Goal: Task Accomplishment & Management: Complete application form

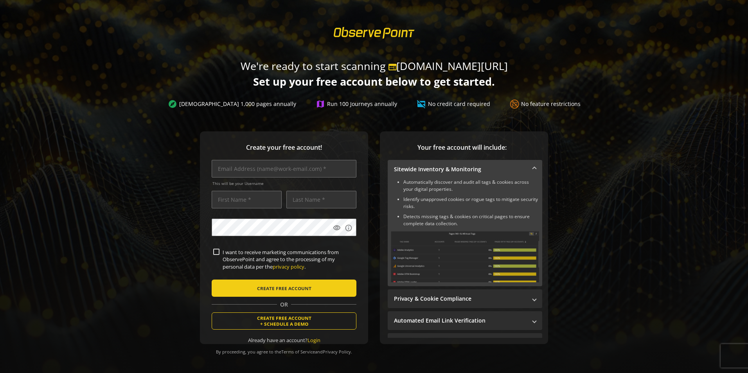
click at [243, 251] on label "I want to receive marketing communications from ObservePoint and agree to the p…" at bounding box center [286, 260] width 135 height 22
click at [219, 251] on input "I want to receive marketing communications from ObservePoint and agree to the p…" at bounding box center [216, 252] width 6 height 6
checkbox input "true"
click at [257, 176] on input "text" at bounding box center [284, 169] width 145 height 18
type input "[EMAIL_ADDRESS][DOMAIN_NAME]"
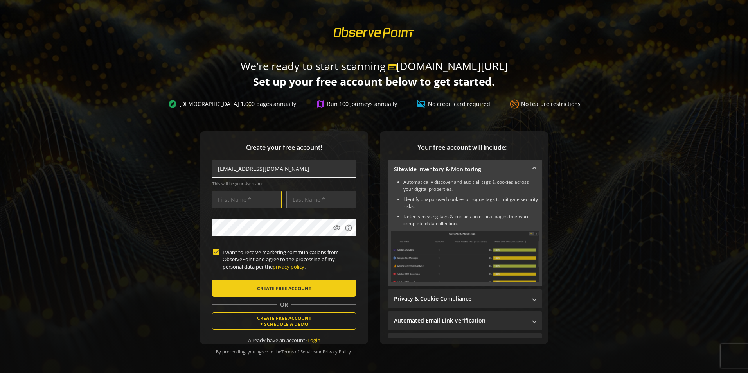
type input "[PERSON_NAME]"
type input "Zerbetto"
drag, startPoint x: 290, startPoint y: 167, endPoint x: 380, endPoint y: 172, distance: 90.1
click at [377, 171] on div "Create your free account! [EMAIL_ADDRESS][DOMAIN_NAME] This will be your Userna…" at bounding box center [373, 253] width 729 height 244
type input "[EMAIL_ADDRESS][DOMAIN_NAME]"
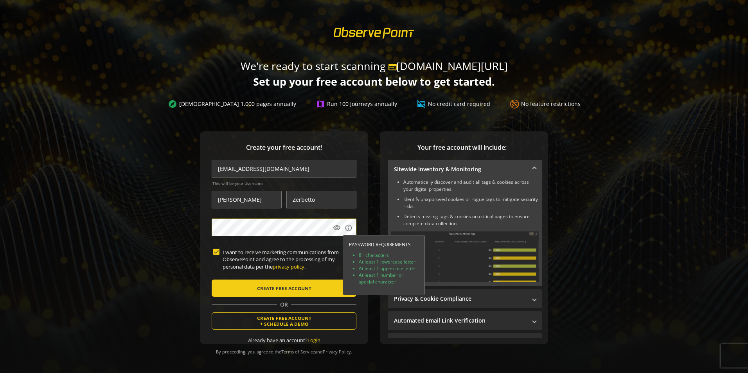
click at [212, 280] on button "CREATE FREE ACCOUNT" at bounding box center [284, 288] width 145 height 17
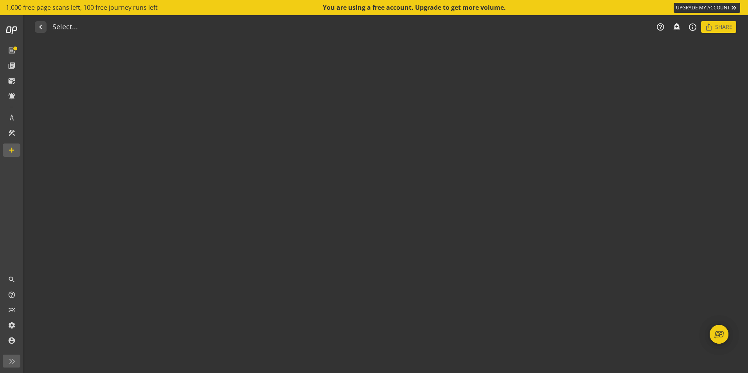
click at [438, 133] on audit-report-container "navigate_before Select... help_outline notifications_none add_alert info_outlin…" at bounding box center [386, 194] width 723 height 358
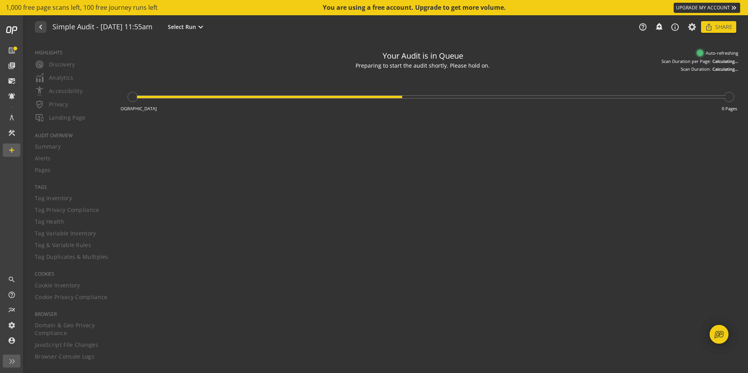
type textarea "Notes can include: -a description of what this audit is validating -changes in …"
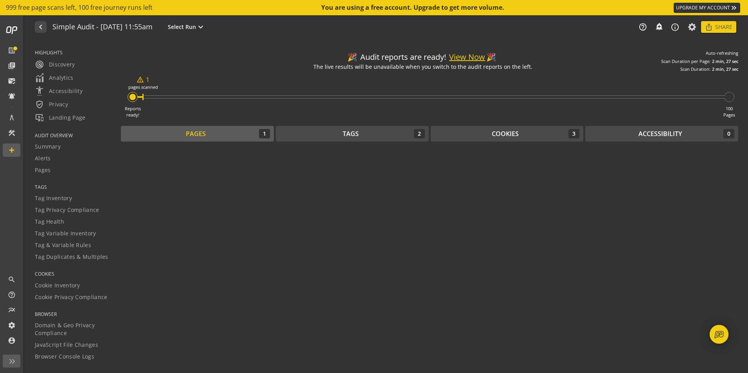
click at [461, 54] on button "View Now" at bounding box center [467, 57] width 36 height 11
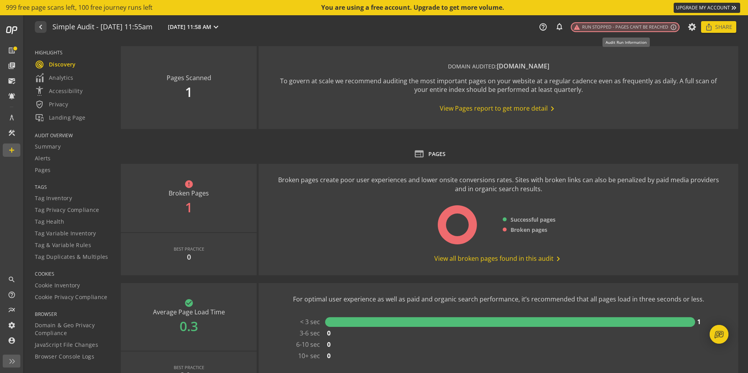
click at [645, 23] on div "warning Run Stopped - Pages can't be reached info_outline" at bounding box center [625, 27] width 109 height 10
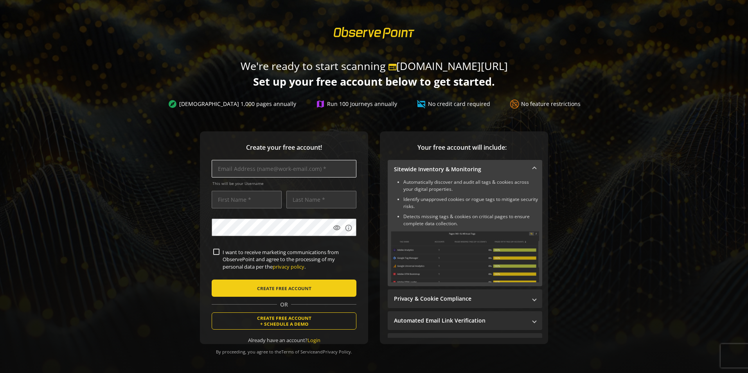
click at [307, 174] on input "text" at bounding box center [284, 169] width 145 height 18
type input "[EMAIL_ADDRESS][DOMAIN_NAME]"
type input "[PERSON_NAME]"
type input "Zerbetto"
click at [252, 287] on span "submit" at bounding box center [284, 288] width 145 height 19
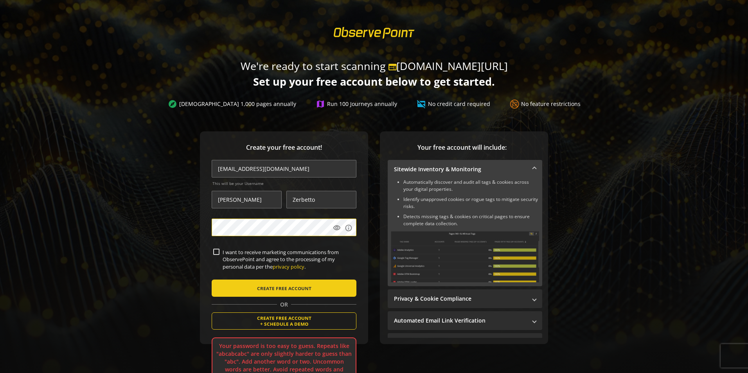
click at [51, 238] on div "Create your free account! gustavozerbetto@bournside.com This will be your Usern…" at bounding box center [373, 253] width 729 height 244
